Goal: Task Accomplishment & Management: Manage account settings

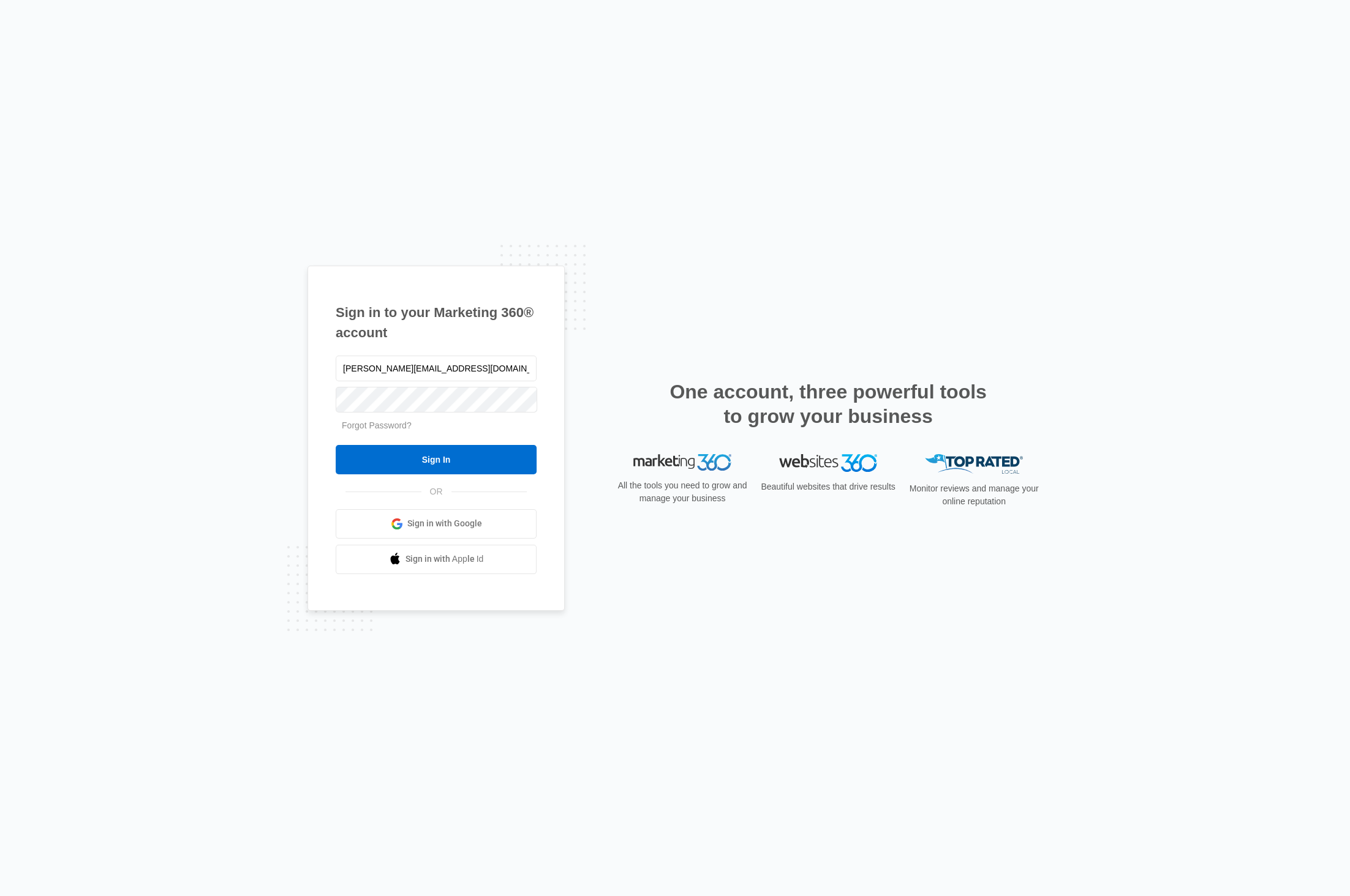
type input "[PERSON_NAME][EMAIL_ADDRESS][DOMAIN_NAME]"
click at [335, 445] on input "Sign In" at bounding box center [436, 459] width 201 height 29
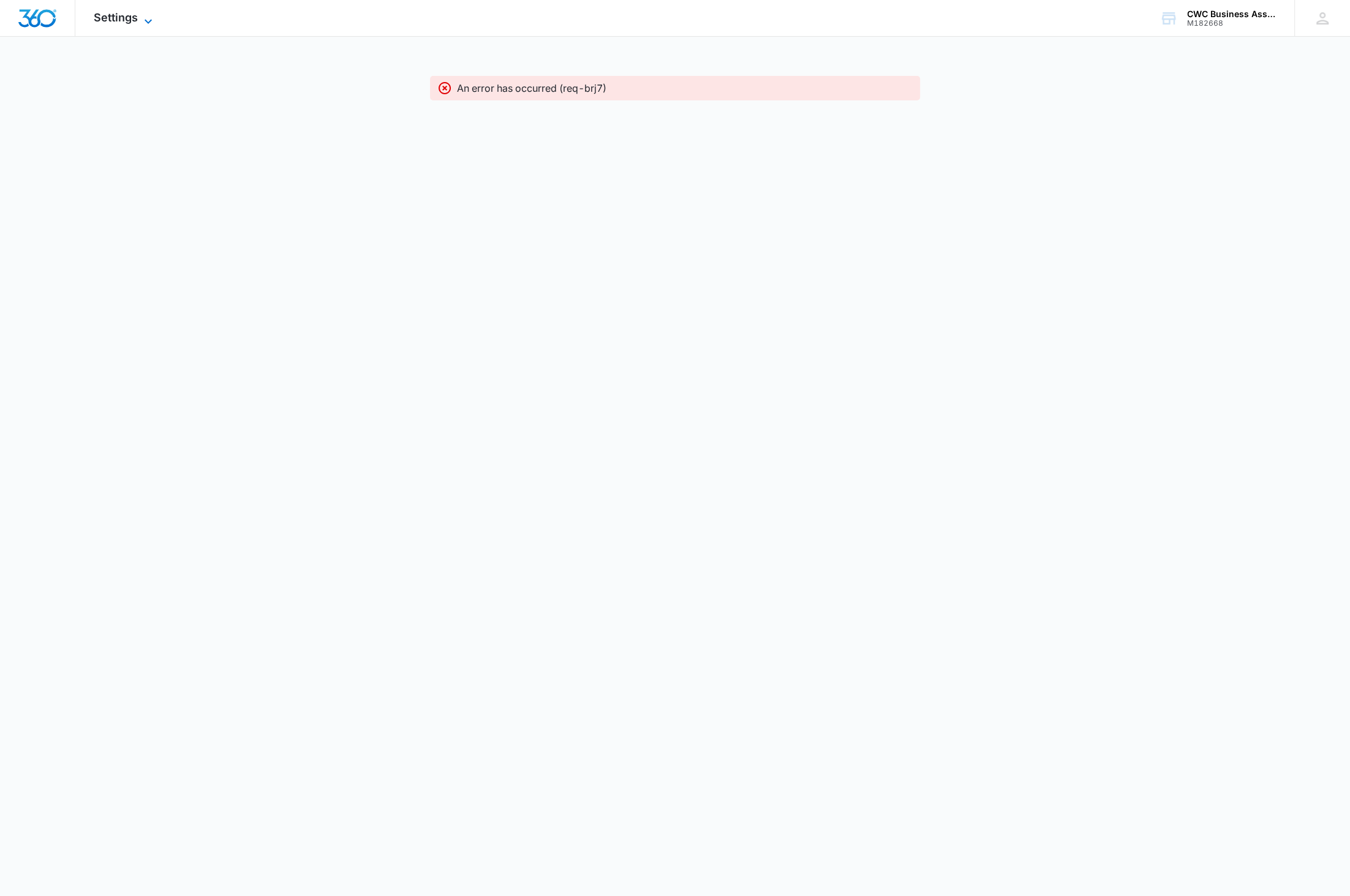
click at [124, 20] on span "Settings" at bounding box center [116, 17] width 44 height 13
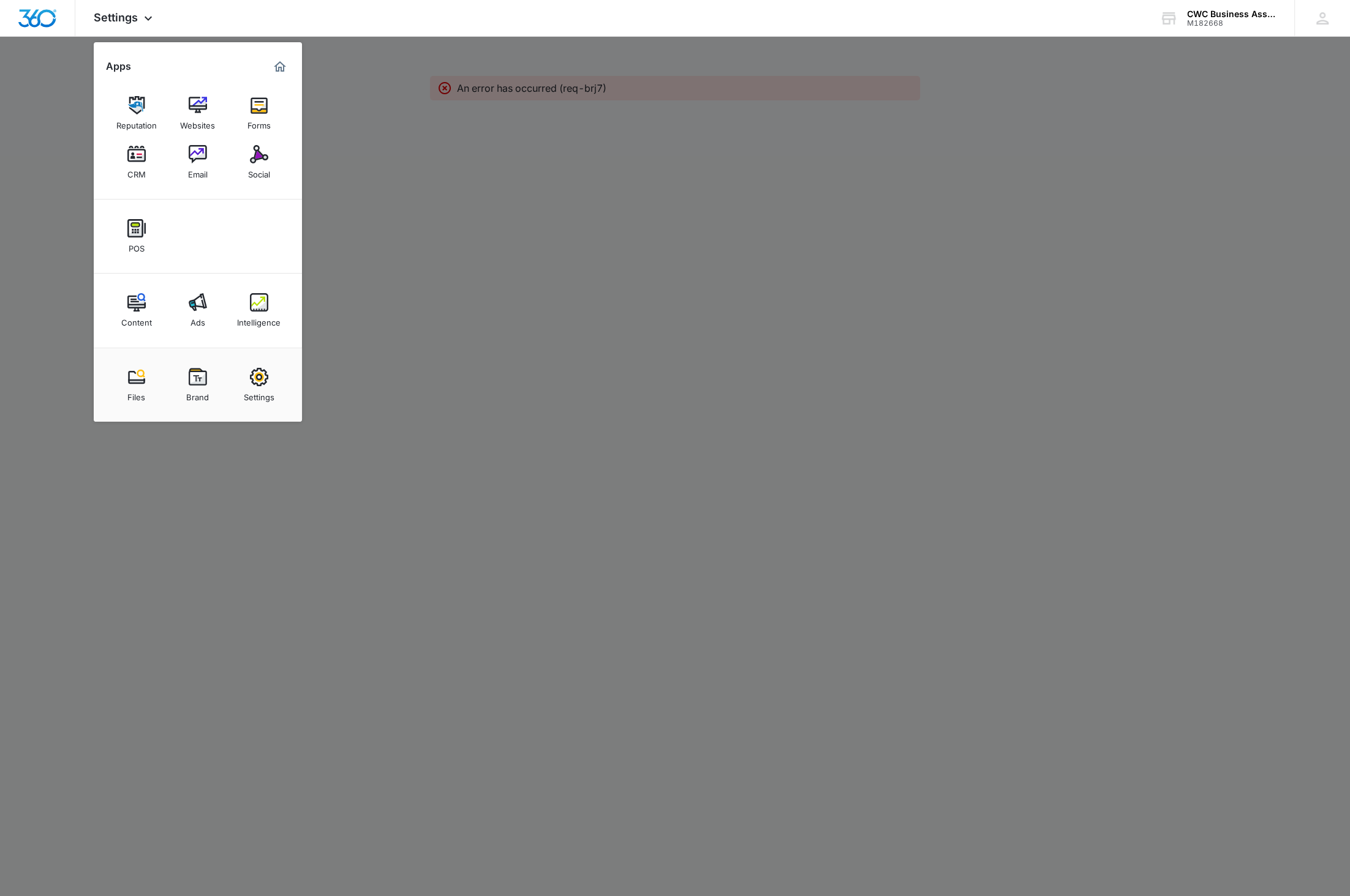
drag, startPoint x: 195, startPoint y: 169, endPoint x: 232, endPoint y: 170, distance: 37.0
click at [195, 169] on div "Email" at bounding box center [198, 171] width 20 height 16
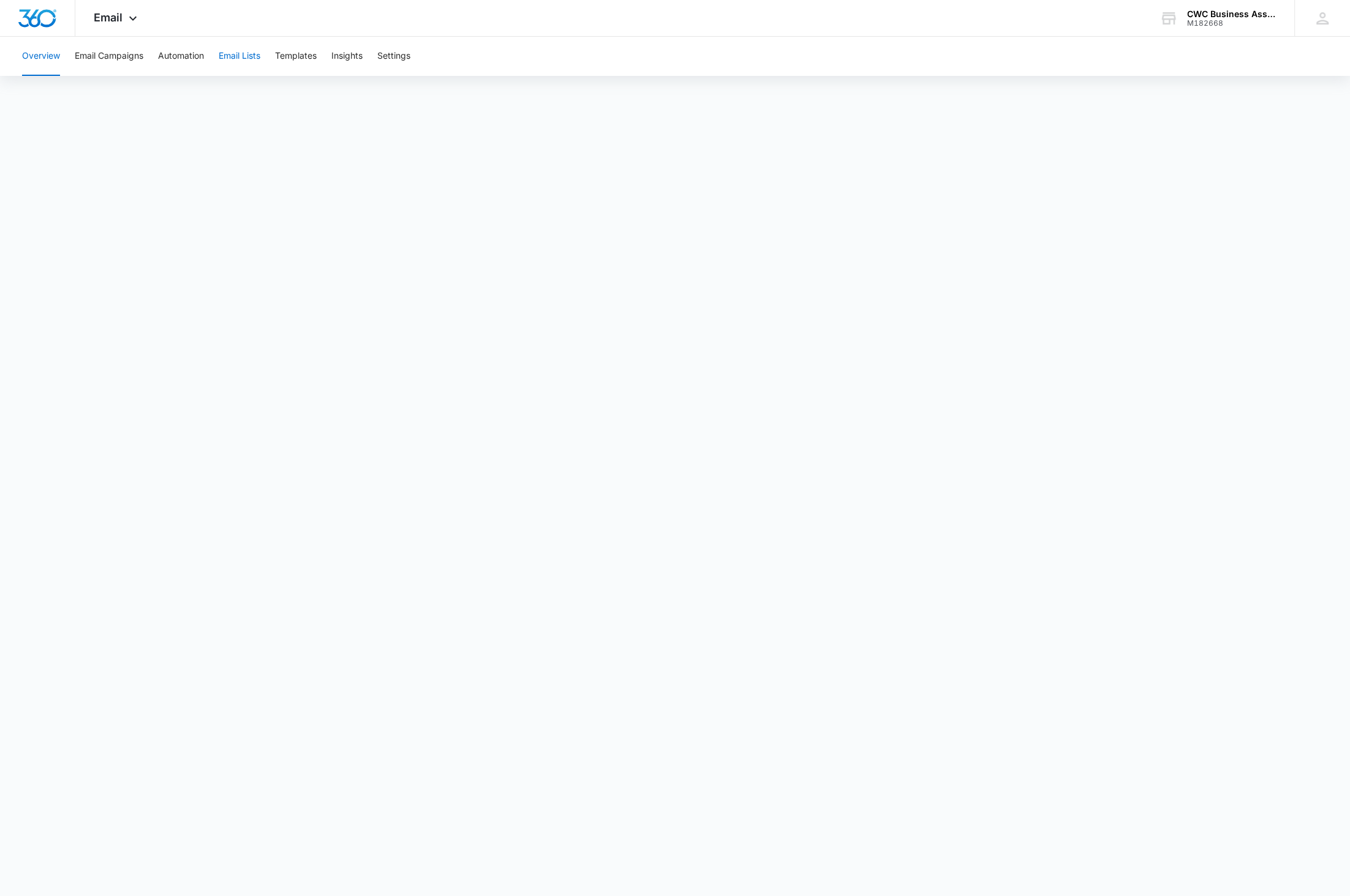
click at [226, 54] on button "Email Lists" at bounding box center [239, 56] width 42 height 39
